Goal: Information Seeking & Learning: Learn about a topic

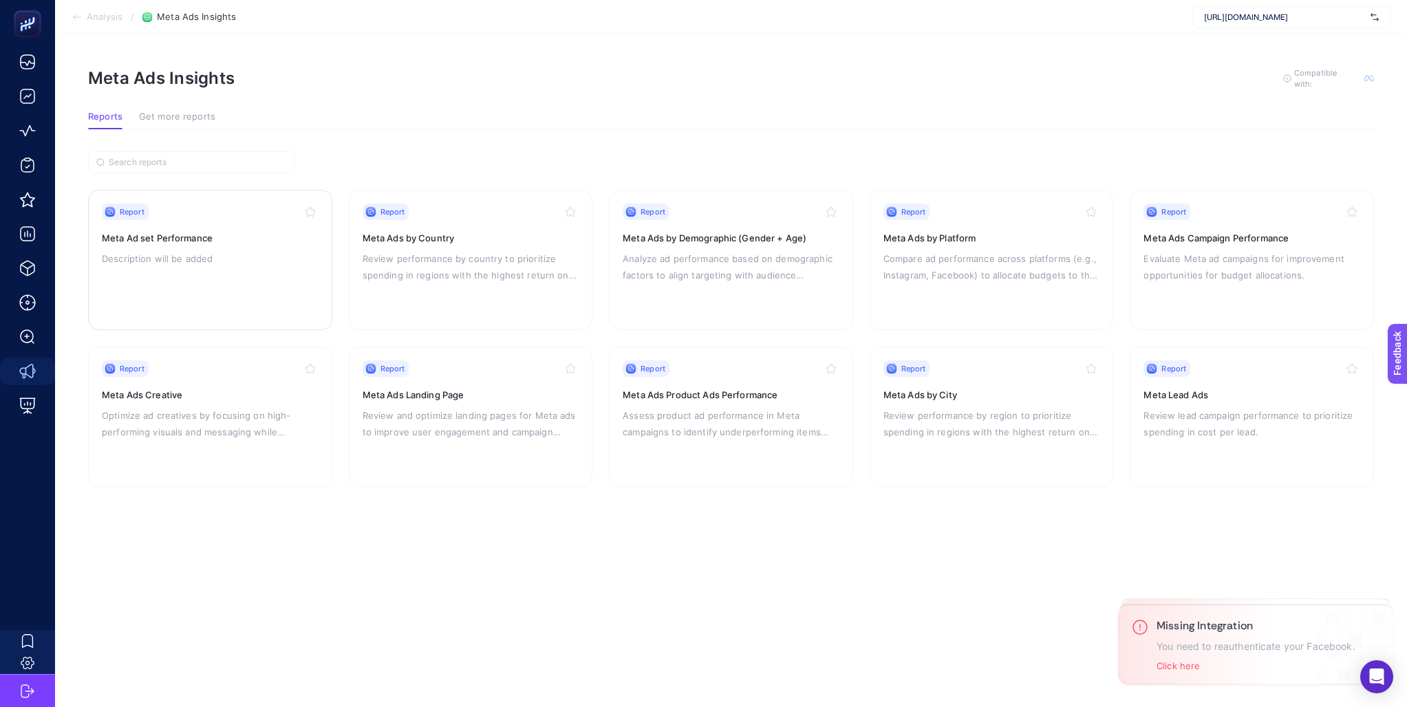
click at [168, 237] on h3 "Meta Ad set Performance" at bounding box center [210, 238] width 217 height 14
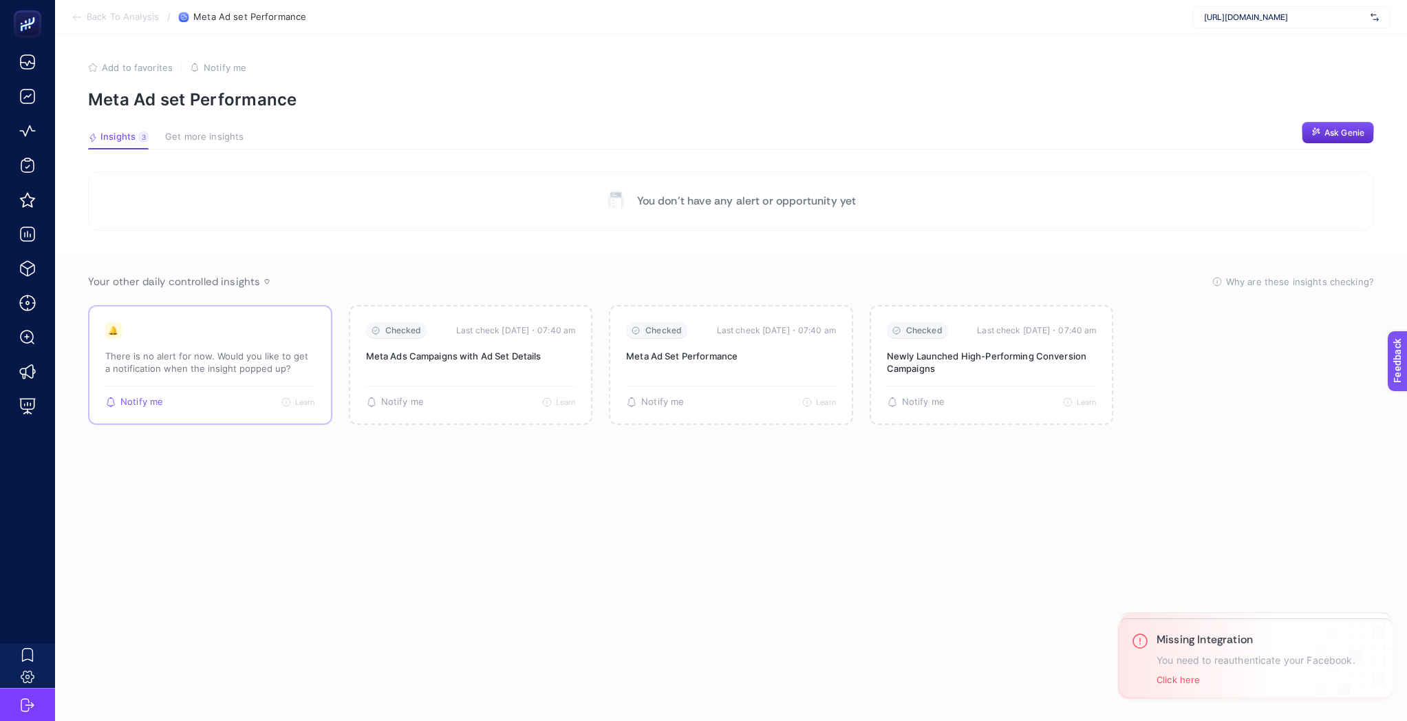
click at [275, 347] on div "🔔 There is no alert for now. Would you like to get a notification when the insi…" at bounding box center [210, 353] width 210 height 63
click at [248, 370] on p "There is no alert for now. Would you like to get a notification when the insigh…" at bounding box center [210, 362] width 210 height 25
click at [242, 398] on div "Notify me Learn The insight is currently inactive as there isn’t yet data to me…" at bounding box center [210, 396] width 210 height 22
click at [246, 393] on div "Notify me Learn The insight is currently inactive as there isn’t yet data to me…" at bounding box center [210, 396] width 210 height 22
click at [246, 390] on div "Notify me Learn The insight is currently inactive as there isn’t yet data to me…" at bounding box center [210, 396] width 210 height 22
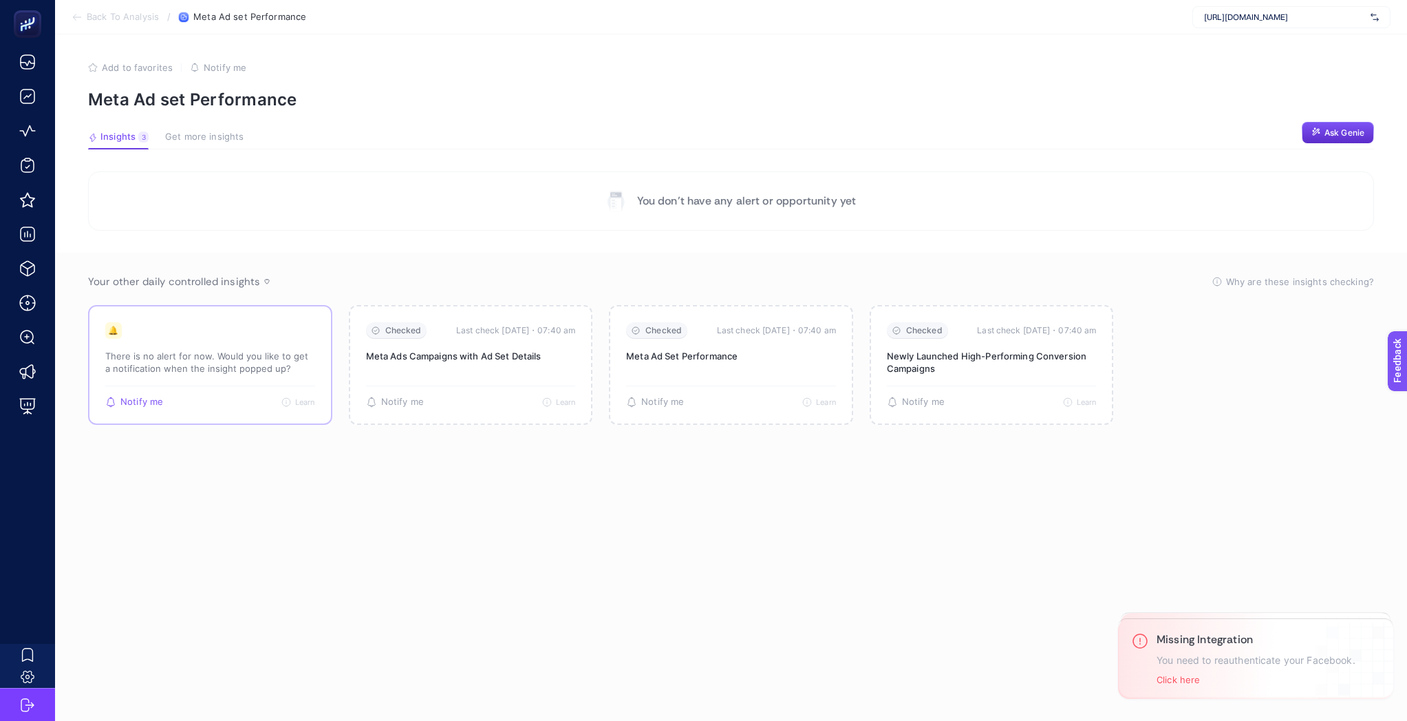
click at [245, 390] on div "Notify me Learn The insight is currently inactive as there isn’t yet data to me…" at bounding box center [210, 396] width 210 height 22
click at [204, 125] on article "Add to favorites false Notify me Meta Ad set Performance Insights 3 We generate…" at bounding box center [731, 377] width 1352 height 686
click at [202, 129] on article "Add to favorites false Notify me Meta Ad set Performance Insights 3 We generate…" at bounding box center [731, 377] width 1352 height 686
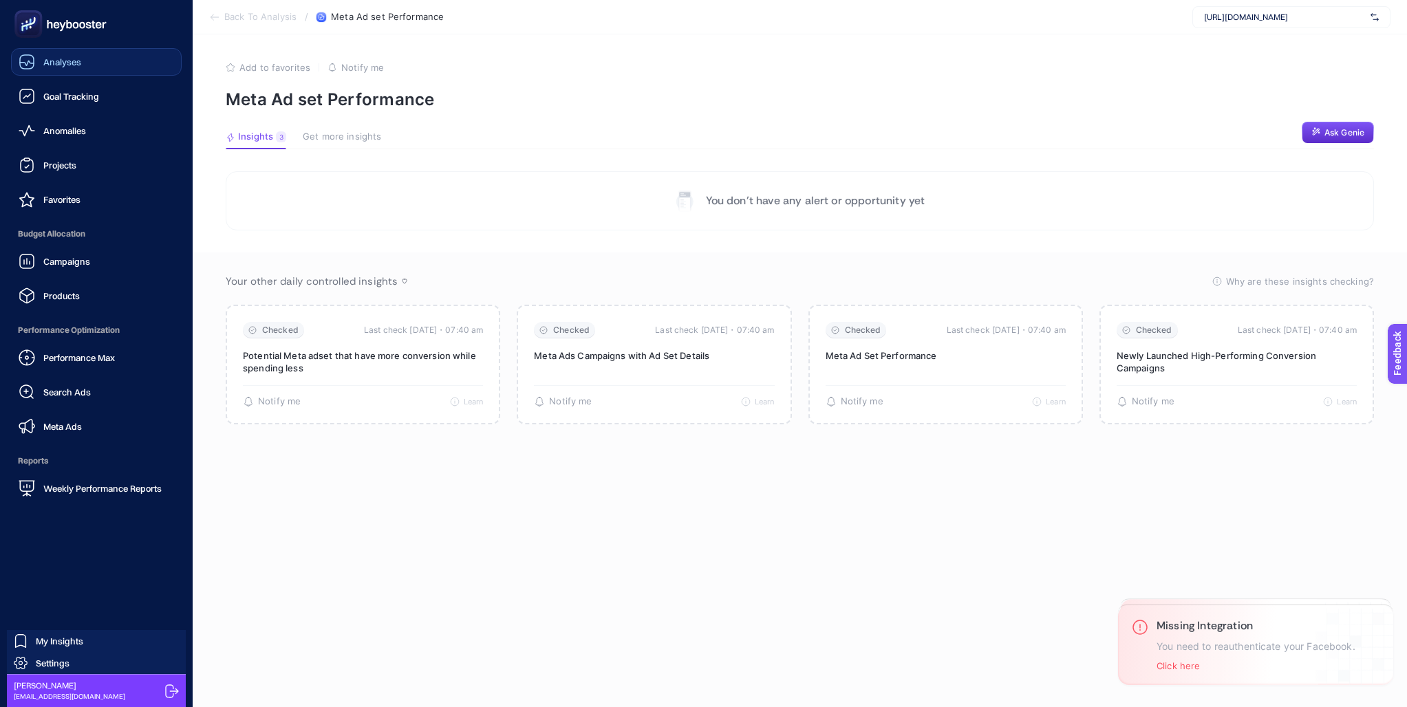
click at [64, 70] on div "Analyses" at bounding box center [50, 62] width 63 height 17
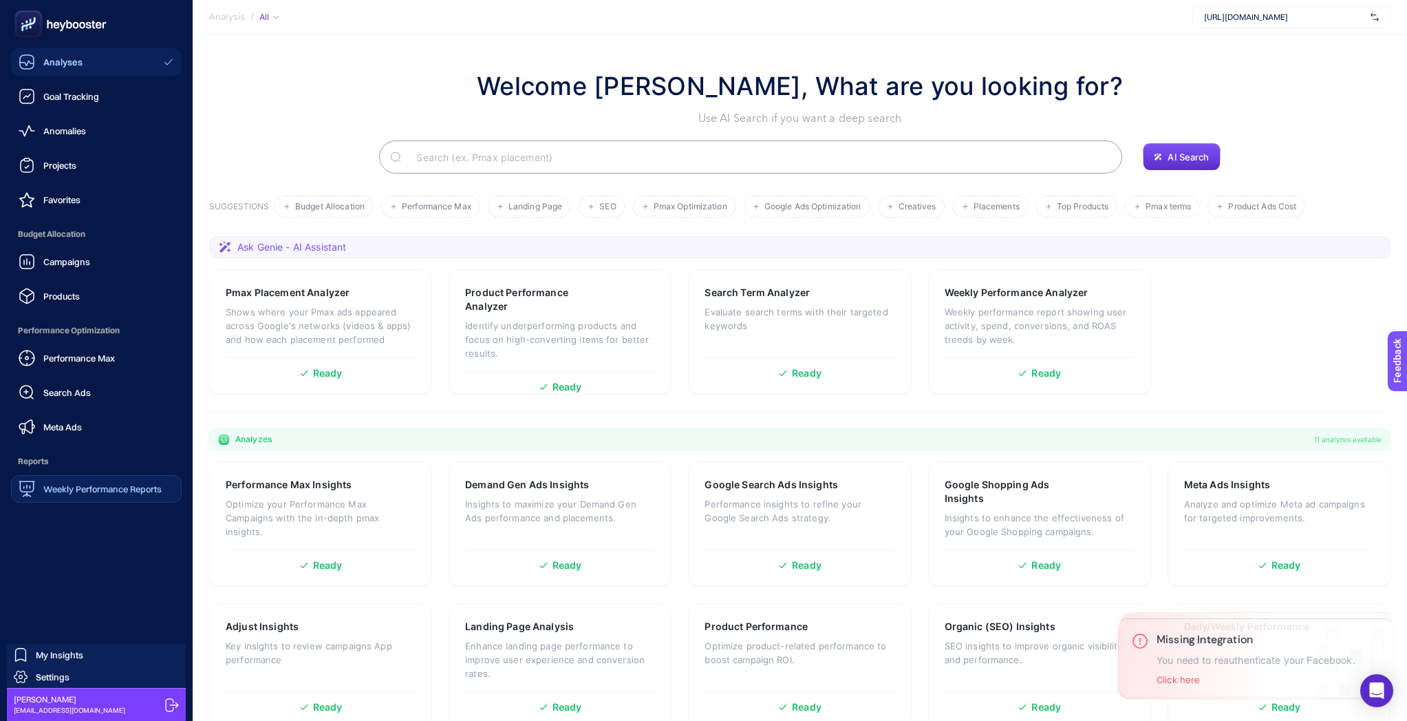
click at [127, 484] on span "Weekly Performance Reports" at bounding box center [102, 488] width 118 height 11
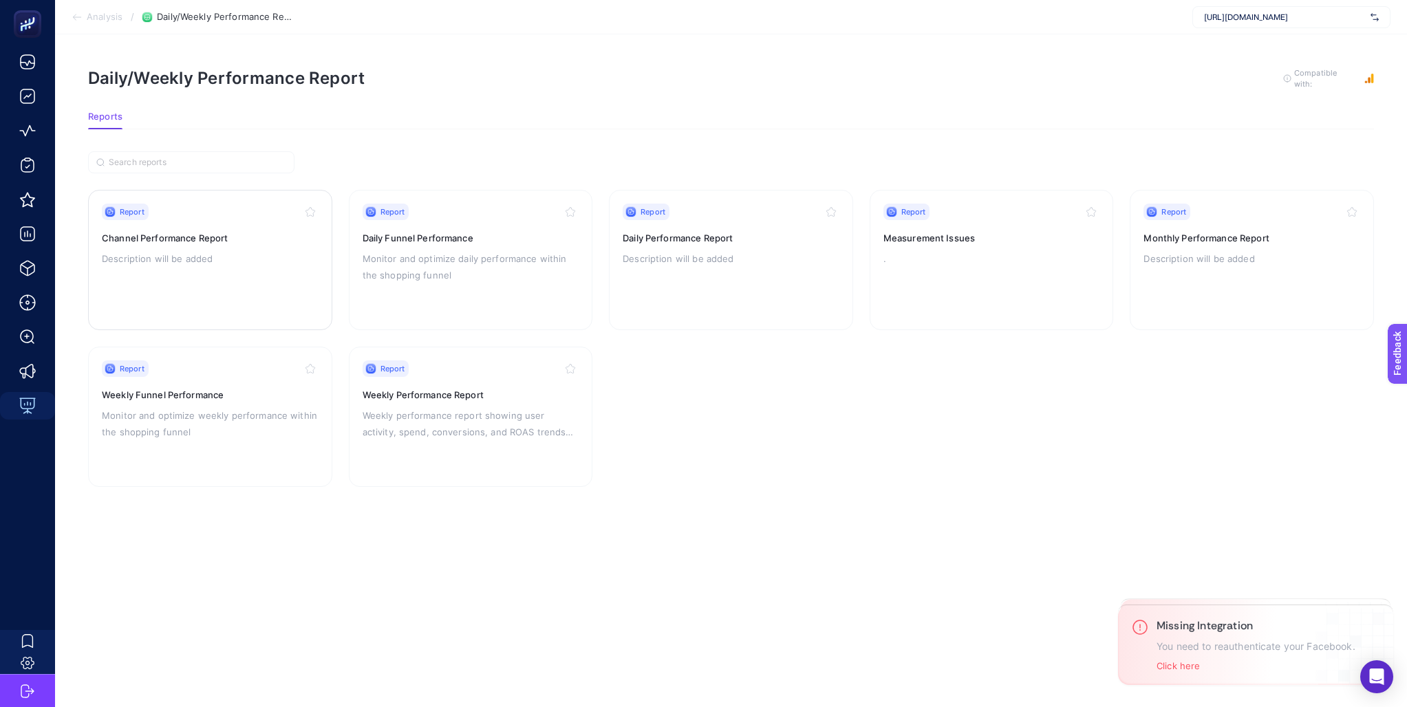
click at [282, 261] on p "Description will be added" at bounding box center [210, 258] width 217 height 17
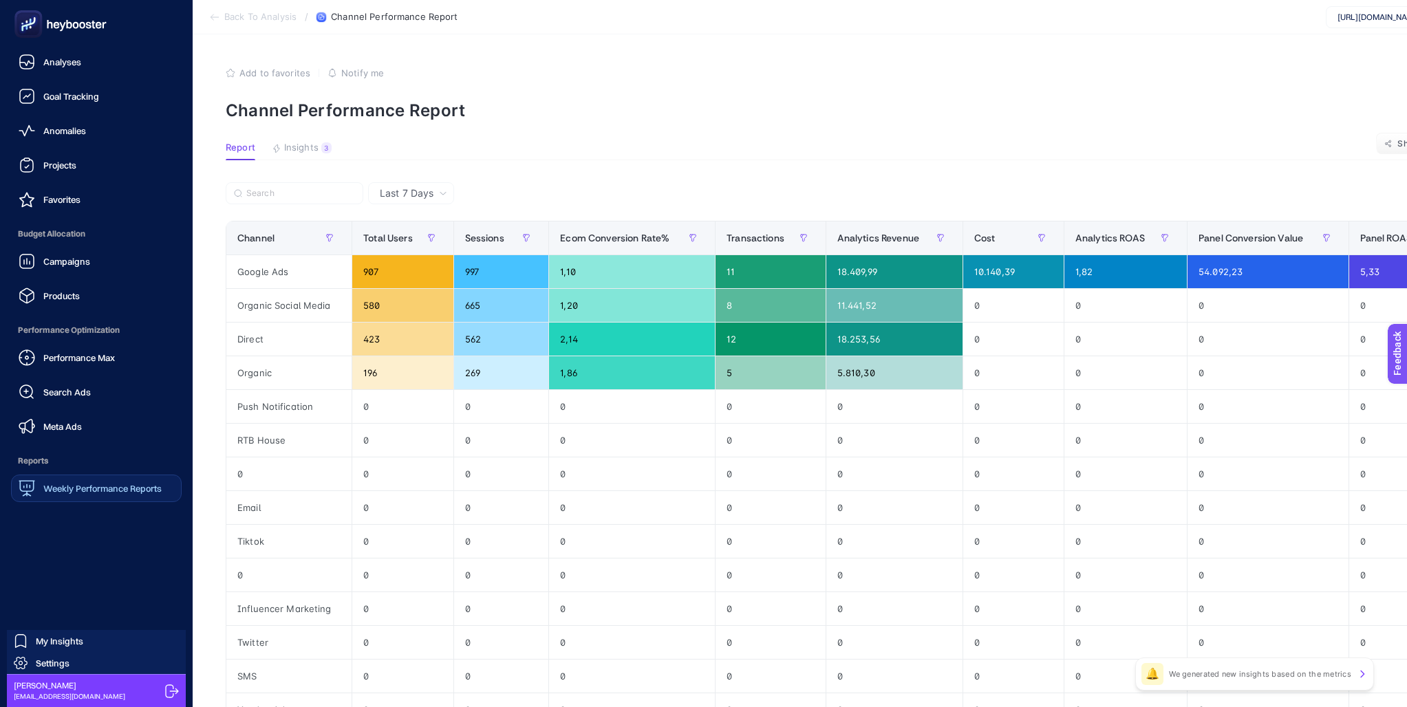
click at [99, 493] on span "Weekly Performance Reports" at bounding box center [102, 488] width 118 height 11
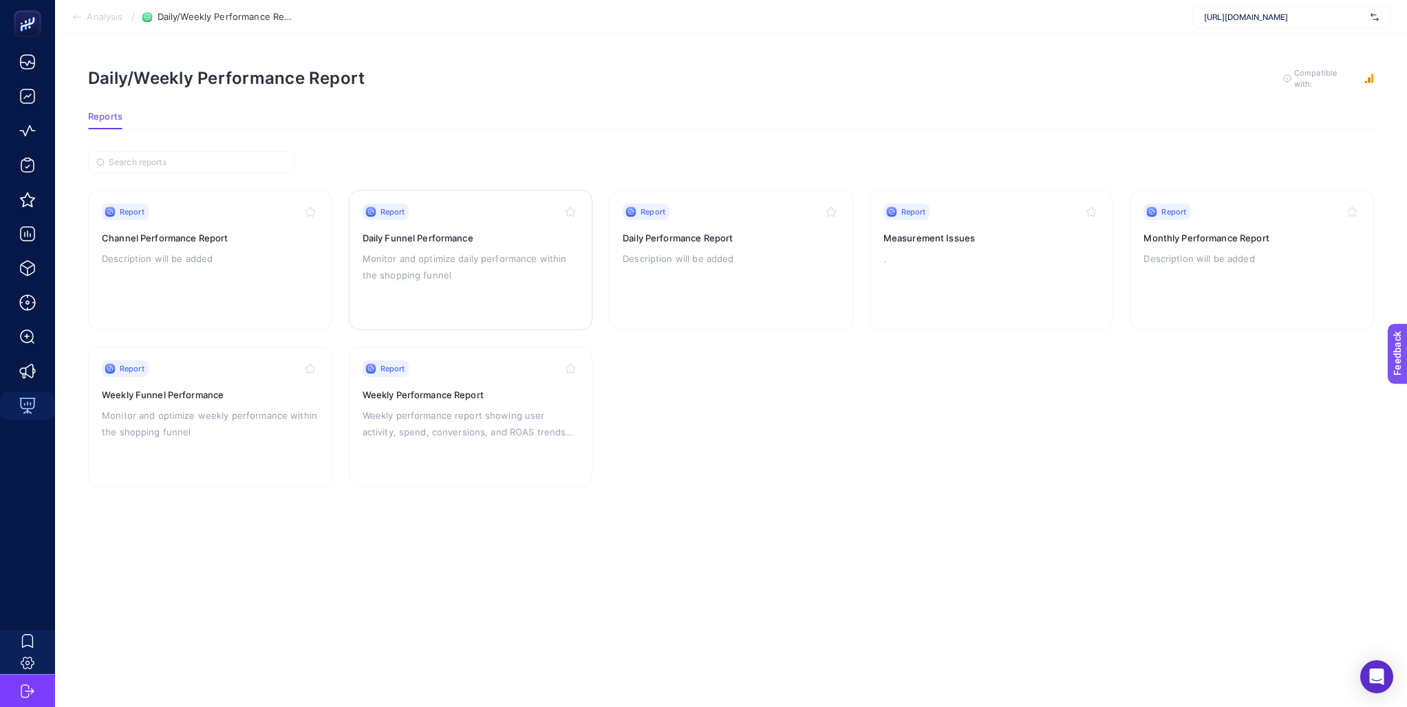
click at [524, 273] on p "Monitor and optimize daily performance within the shopping funnel" at bounding box center [471, 266] width 217 height 33
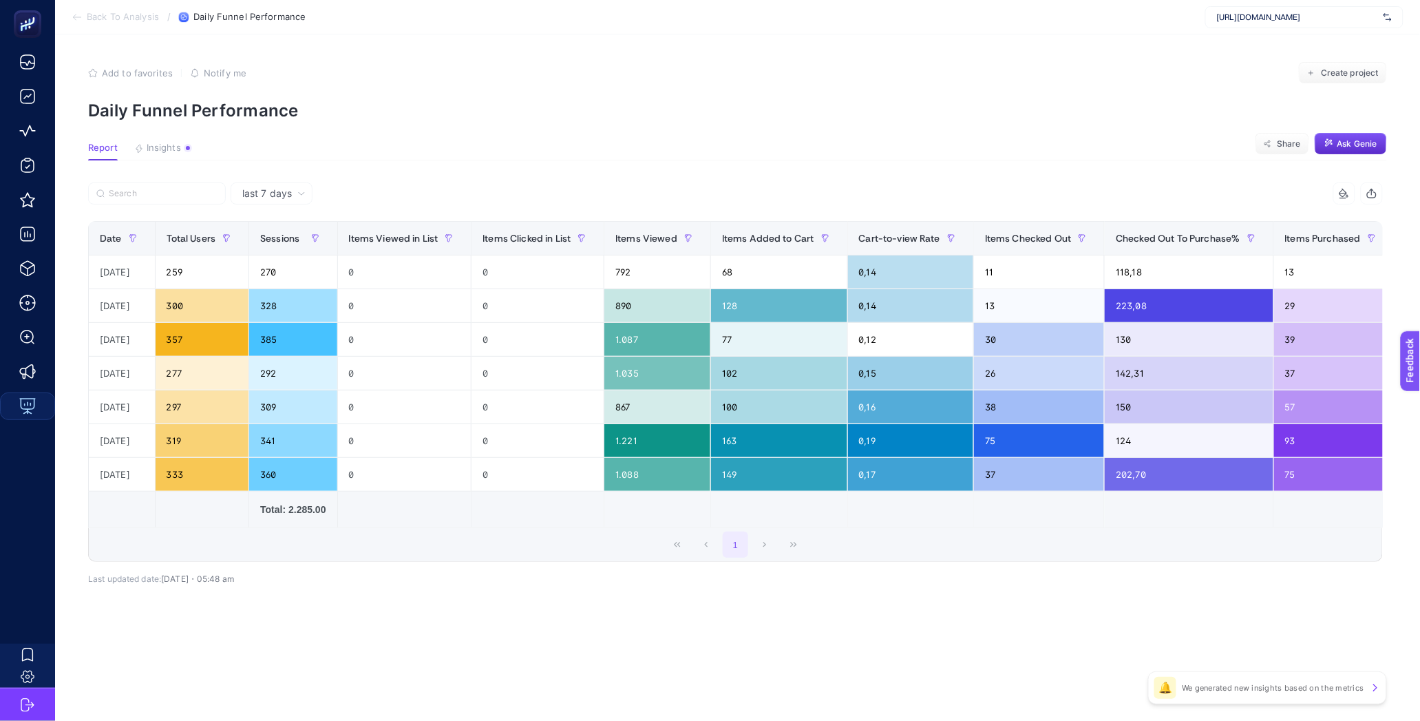
click at [257, 173] on article "Add to favorites false Notify me Create project Daily Funnel Performance Report…" at bounding box center [737, 377] width 1365 height 686
click at [275, 194] on span "last 7 days" at bounding box center [267, 193] width 50 height 14
click at [295, 253] on li "last 30 days" at bounding box center [272, 247] width 74 height 25
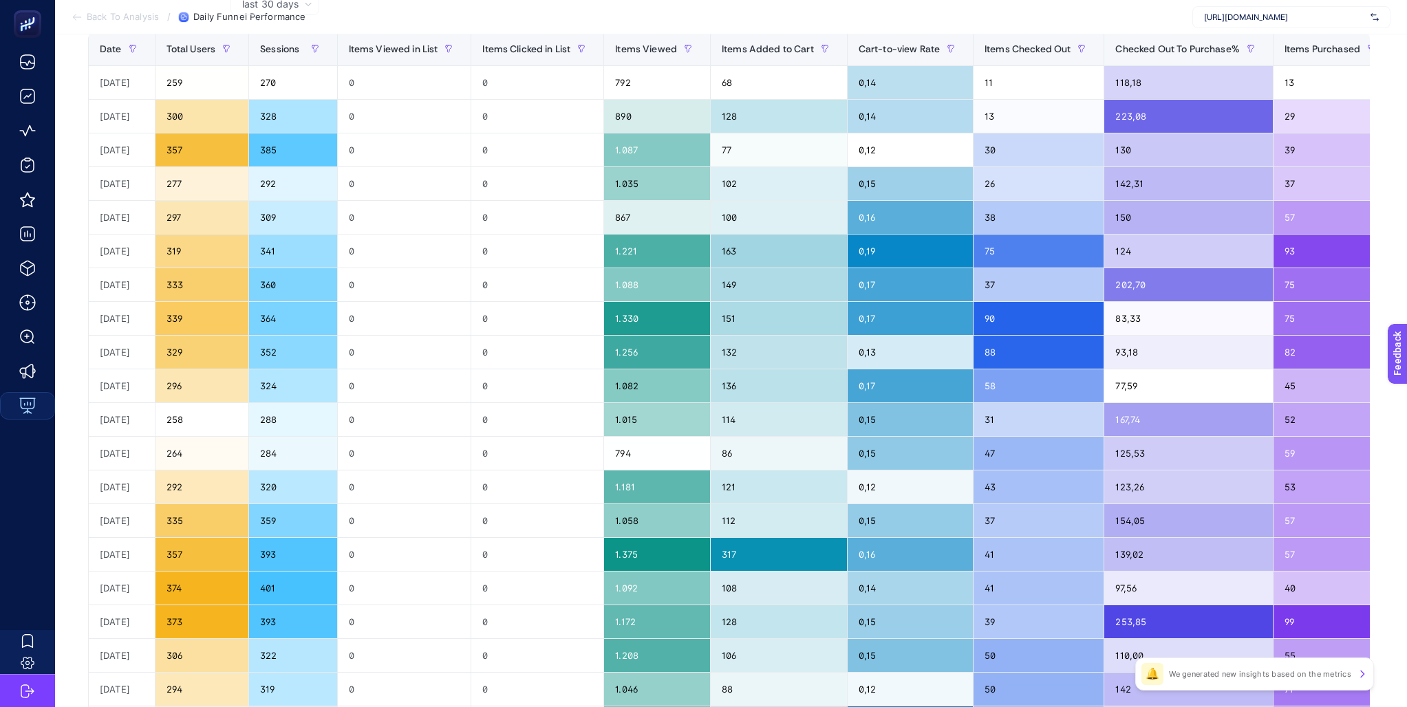
scroll to position [418, 0]
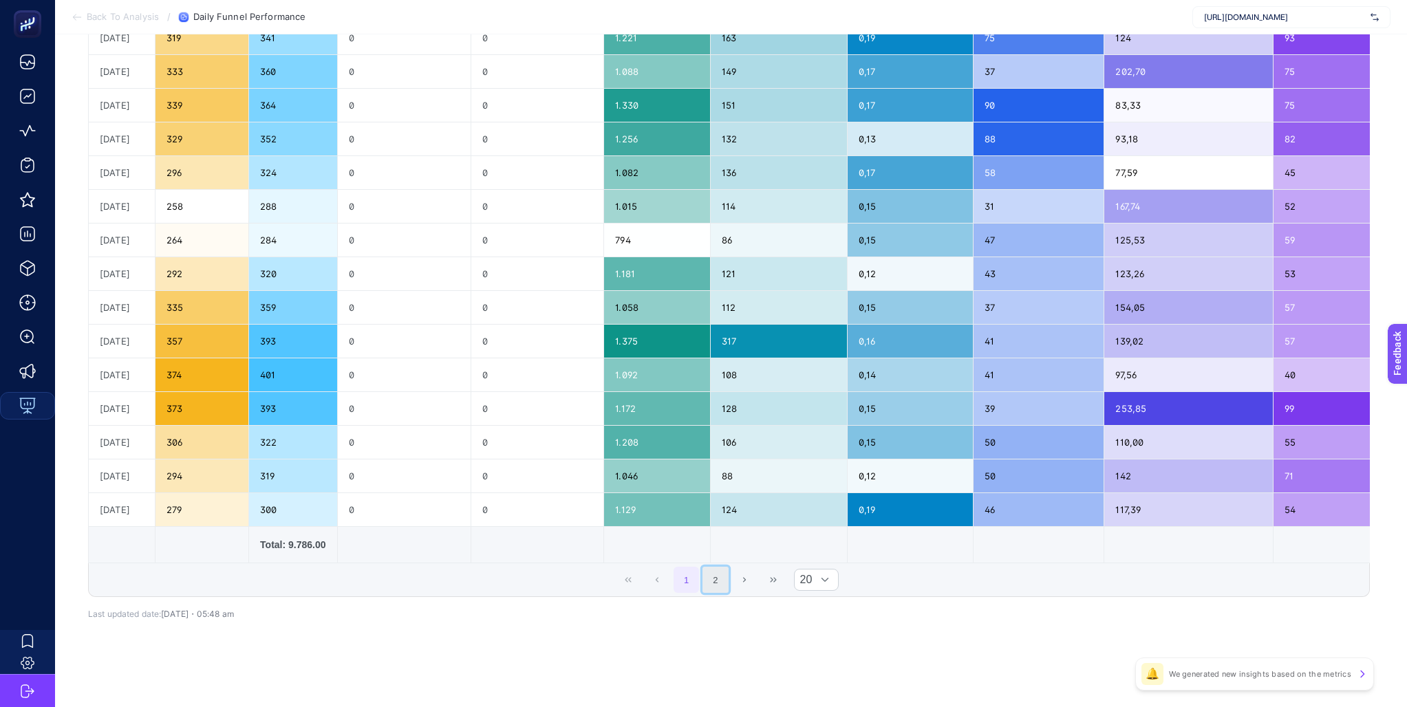
click at [725, 580] on button "2" at bounding box center [716, 580] width 26 height 26
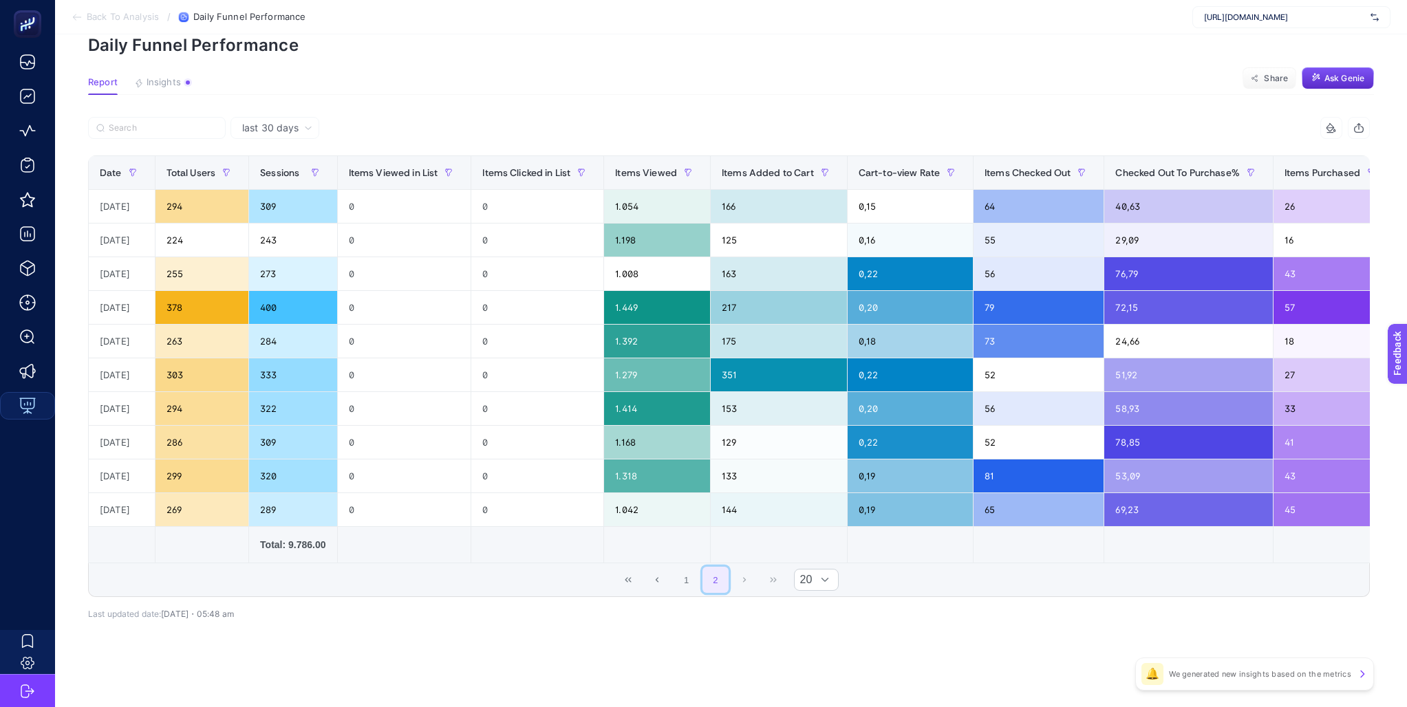
scroll to position [0, 0]
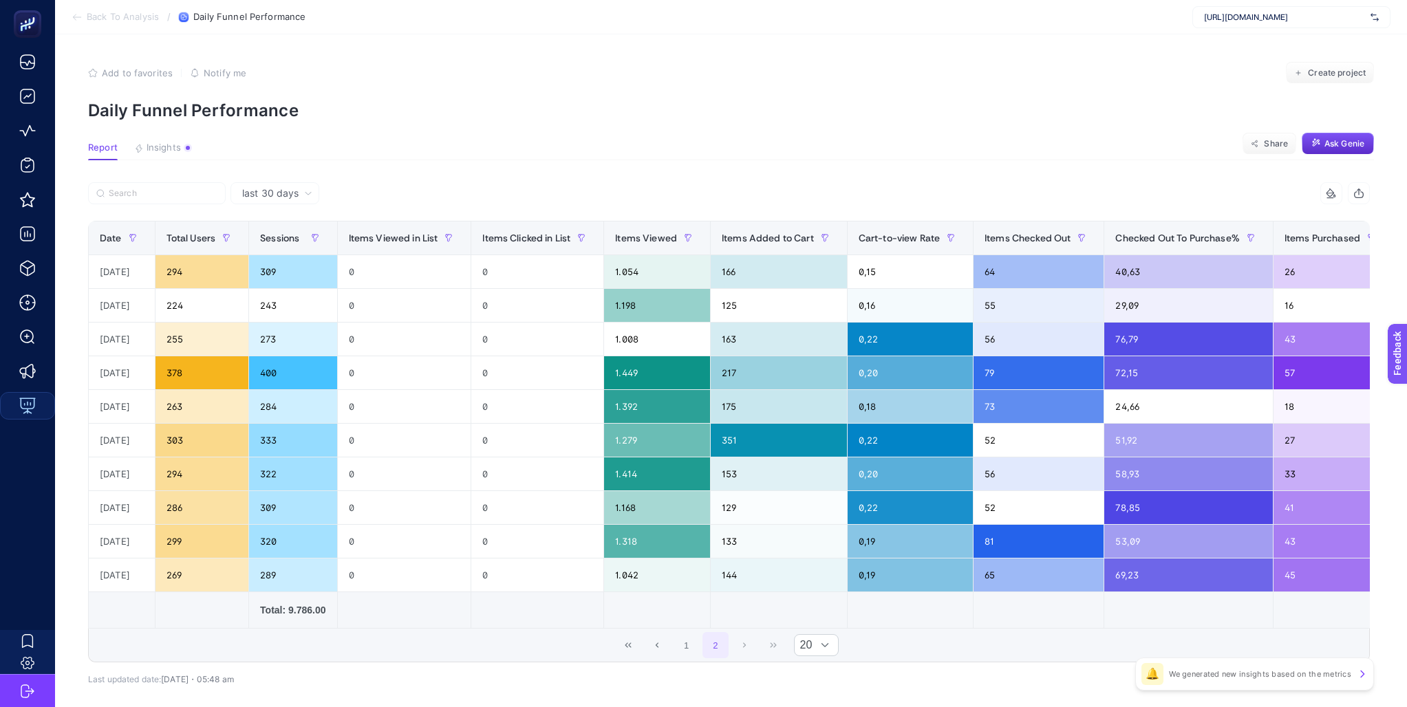
click at [142, 15] on span "Back To Analysis" at bounding box center [123, 17] width 72 height 11
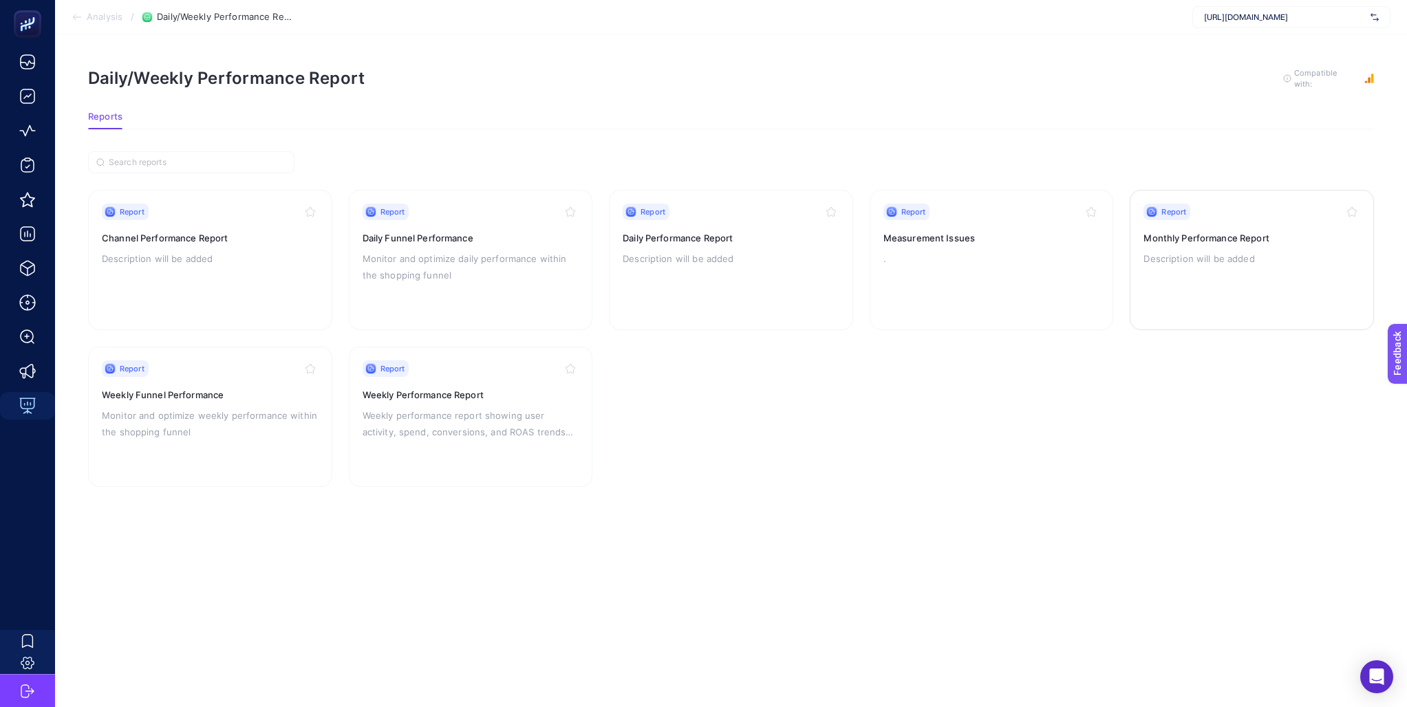
click at [1224, 254] on p "Description will be added" at bounding box center [1252, 258] width 217 height 17
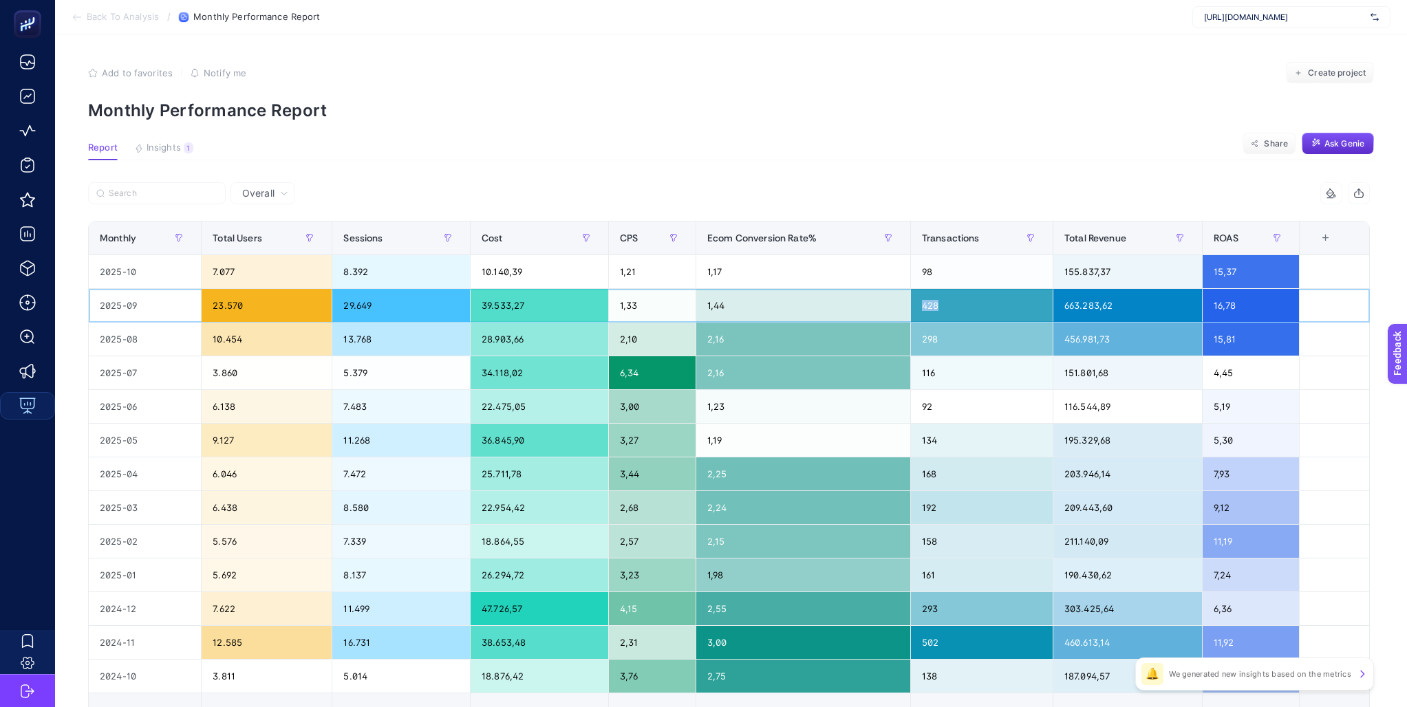
drag, startPoint x: 1005, startPoint y: 309, endPoint x: 908, endPoint y: 303, distance: 97.2
click at [908, 303] on tr "2025-09 23.570 29.649 39.533,27 1,33 1,44 428 663.283,62 16,78" at bounding box center [729, 306] width 1281 height 34
click at [982, 314] on div "428" at bounding box center [982, 305] width 142 height 33
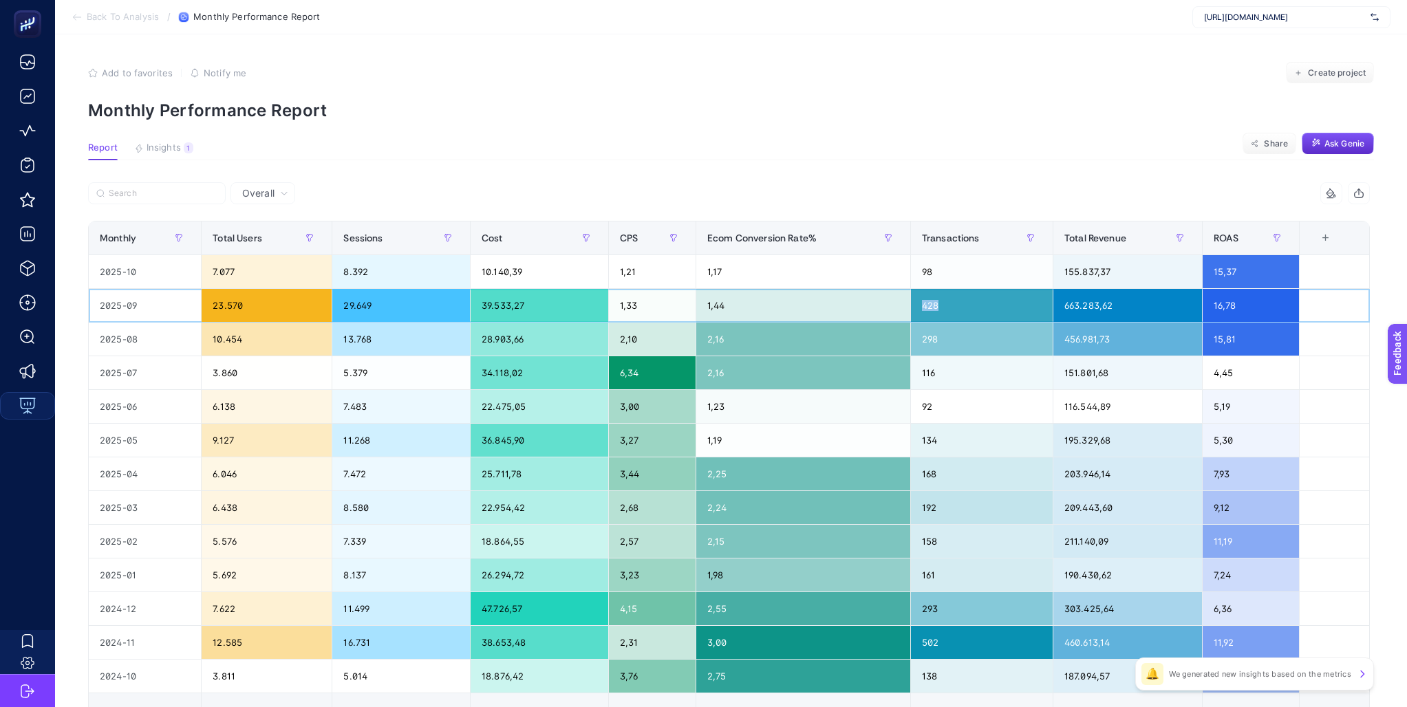
click at [982, 314] on div "428" at bounding box center [982, 305] width 142 height 33
click at [1257, 307] on div "16,78" at bounding box center [1251, 305] width 96 height 33
